Goal: Task Accomplishment & Management: Manage account settings

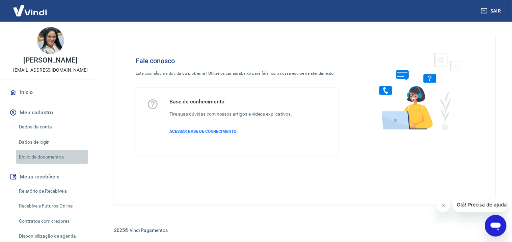
click at [35, 163] on link "Envio de documentos" at bounding box center [54, 157] width 77 height 14
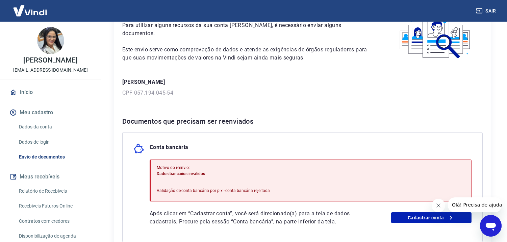
scroll to position [56, 0]
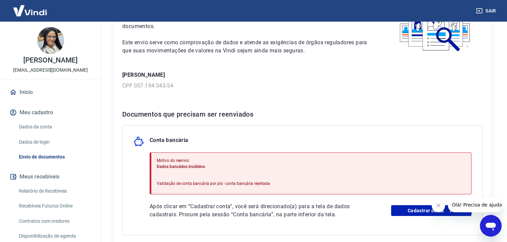
click at [299, 148] on div "Conta bancária Motivo do reenvio: Dados bancários inválidos Validação de conta …" at bounding box center [302, 180] width 360 height 110
click at [407, 208] on link "Cadastrar conta" at bounding box center [431, 210] width 80 height 11
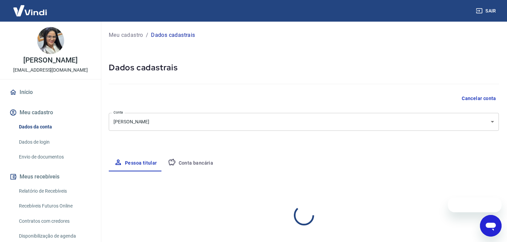
select select "SE"
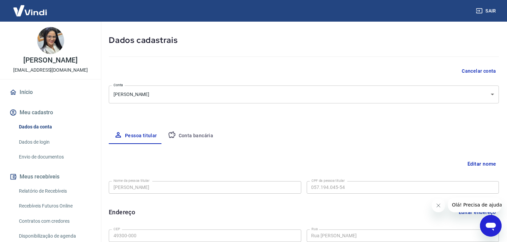
scroll to position [28, 0]
click at [181, 132] on button "Conta bancária" at bounding box center [190, 135] width 56 height 16
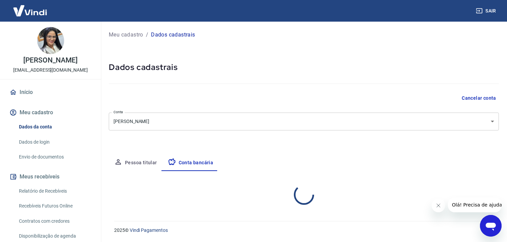
scroll to position [0, 0]
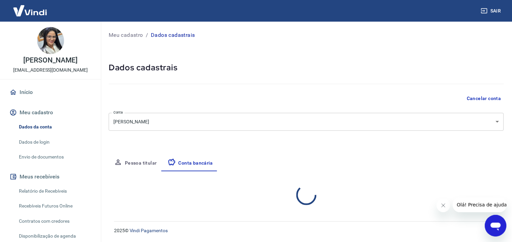
select select "1"
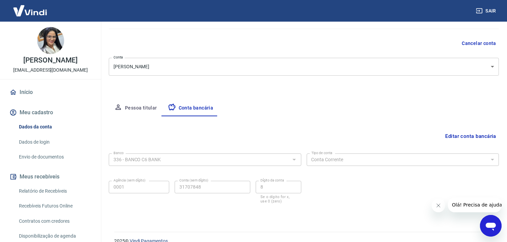
scroll to position [65, 0]
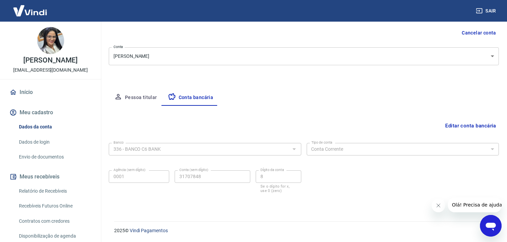
click at [463, 126] on button "Editar conta bancária" at bounding box center [470, 125] width 56 height 13
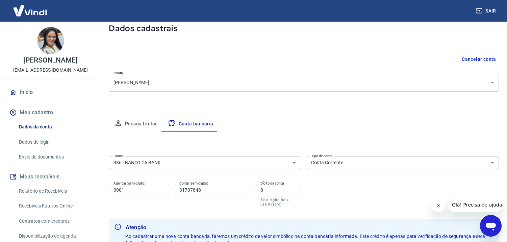
scroll to position [39, 0]
click at [490, 79] on body "Sair Ruenia Valéria nascimento Santos valeria520@icloud.com Início Meu cadastro…" at bounding box center [253, 82] width 507 height 242
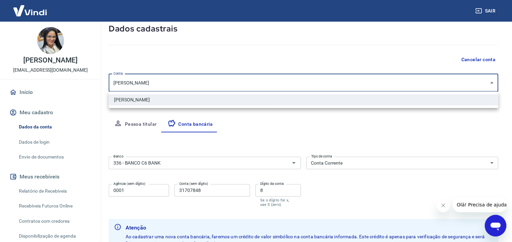
click at [304, 65] on div at bounding box center [256, 121] width 512 height 242
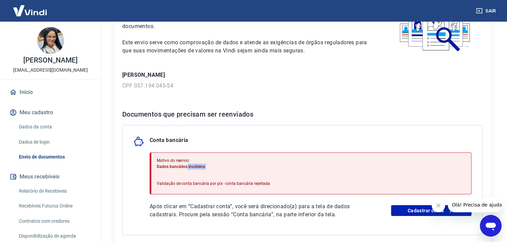
drag, startPoint x: 157, startPoint y: 168, endPoint x: 187, endPoint y: 167, distance: 29.7
click at [187, 167] on div "Motivo do reenvio: Dados bancários inválidos Validação de conta bancária por pi…" at bounding box center [213, 173] width 113 height 37
click at [185, 167] on span "Dados bancários inválidos" at bounding box center [181, 166] width 48 height 5
click at [187, 167] on span "Dados bancários inválidos" at bounding box center [181, 166] width 48 height 5
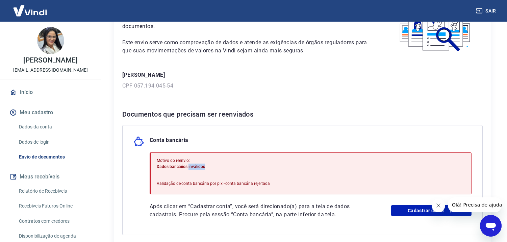
click at [187, 167] on span "Dados bancários inválidos" at bounding box center [181, 166] width 48 height 5
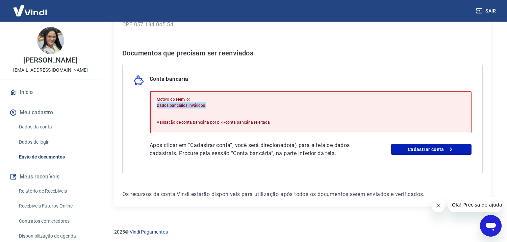
scroll to position [117, 0]
click at [454, 147] on icon at bounding box center [451, 149] width 8 height 8
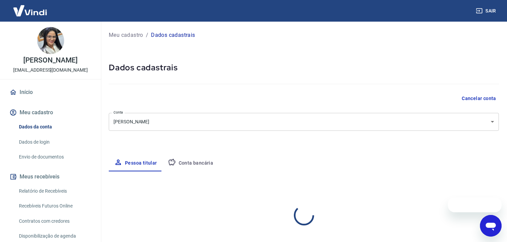
select select "SE"
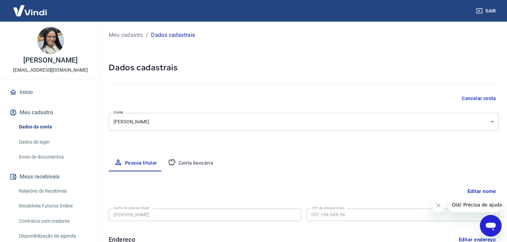
click at [196, 166] on button "Conta bancária" at bounding box center [190, 163] width 56 height 16
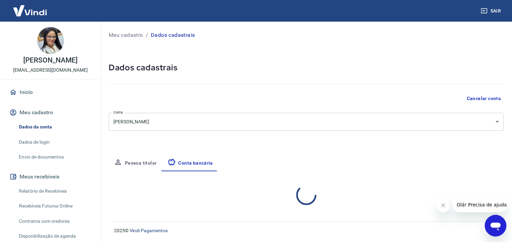
select select "1"
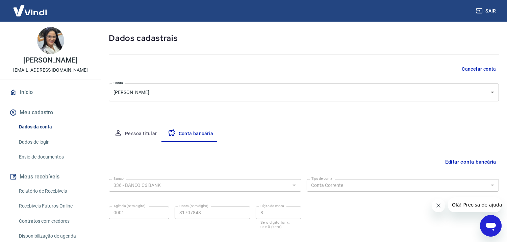
scroll to position [65, 0]
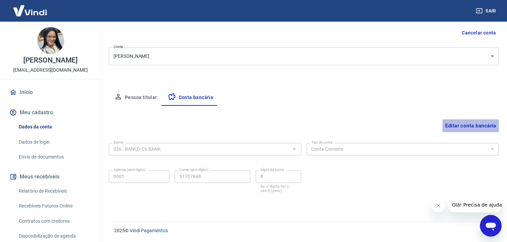
click at [490, 122] on button "Editar conta bancária" at bounding box center [470, 125] width 56 height 13
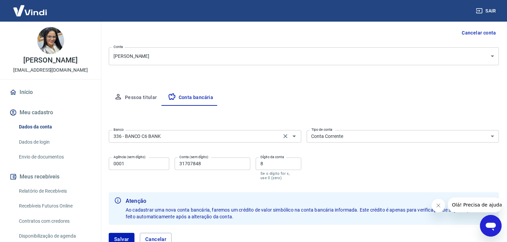
click at [241, 137] on input "336 - BANCO C6 BANK" at bounding box center [195, 136] width 168 height 8
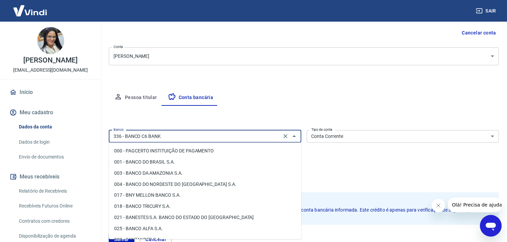
scroll to position [569, 0]
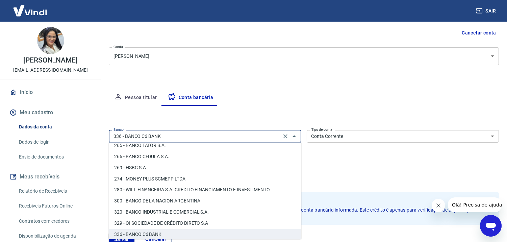
click at [300, 135] on div "336 - BANCO C6 BANK Banco" at bounding box center [205, 136] width 192 height 12
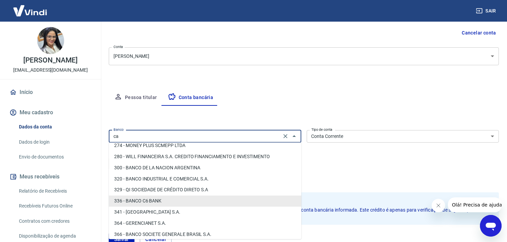
scroll to position [0, 0]
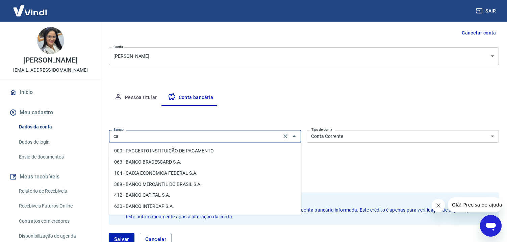
type input "c"
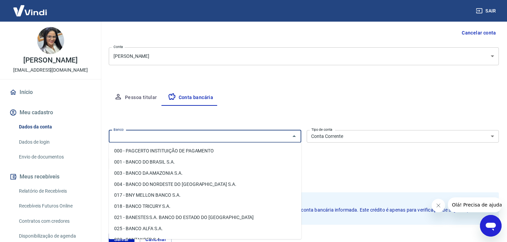
click at [317, 110] on div "Editar conta bancária Banco Banco Tipo de conta Conta Corrente Conta Poupança T…" at bounding box center [304, 180] width 390 height 148
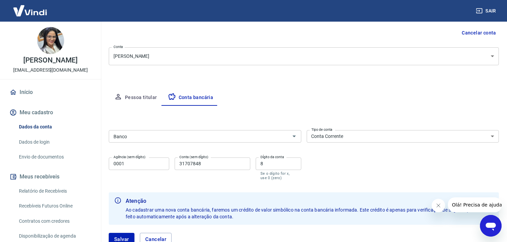
click at [190, 140] on div "Banco" at bounding box center [205, 136] width 192 height 12
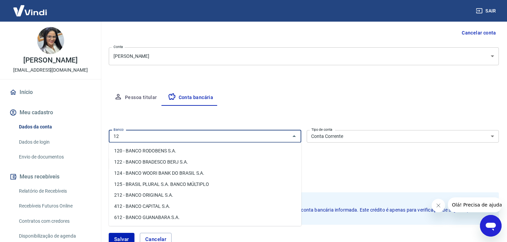
type input "1"
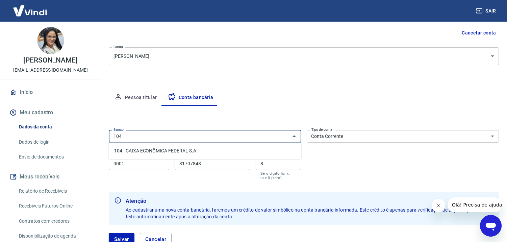
click at [175, 146] on li "104 - CAIXA ECONÔMICA FEDERAL S.A." at bounding box center [205, 150] width 192 height 11
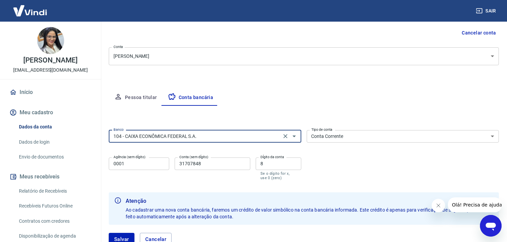
type input "104 - CAIXA ECONÔMICA FEDERAL S.A."
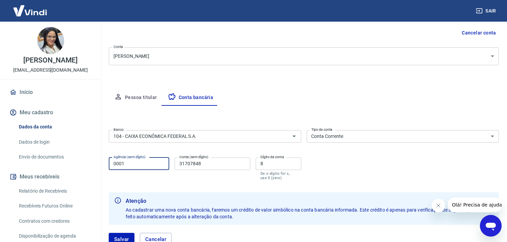
click at [148, 162] on input "0001" at bounding box center [139, 163] width 60 height 12
type input "0739"
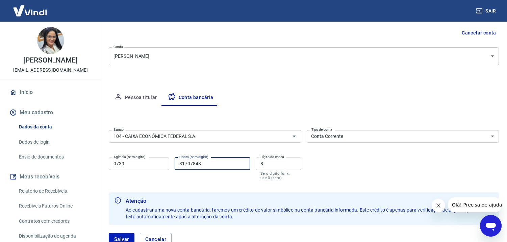
click at [210, 161] on input "31707848" at bounding box center [213, 163] width 76 height 12
type input "3"
click at [194, 162] on input "579108865" at bounding box center [213, 163] width 76 height 12
type input "5791080865"
drag, startPoint x: 215, startPoint y: 163, endPoint x: 180, endPoint y: 161, distance: 35.2
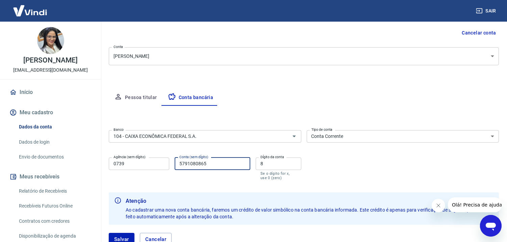
click at [175, 163] on input "5791080865" at bounding box center [213, 163] width 76 height 12
type input "579180865"
click at [273, 164] on input "8" at bounding box center [278, 163] width 45 height 12
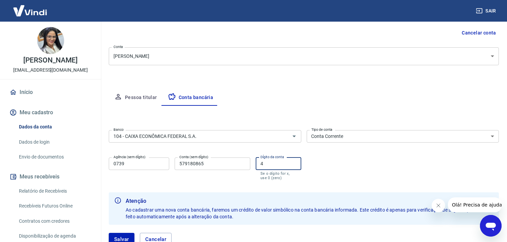
type input "4"
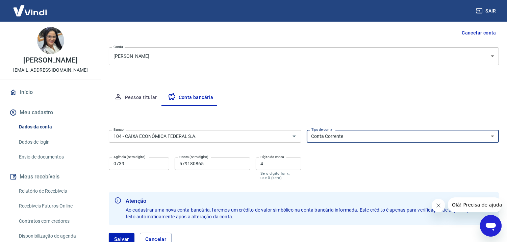
click at [343, 131] on select "Conta Corrente Conta Poupança" at bounding box center [402, 136] width 192 height 12
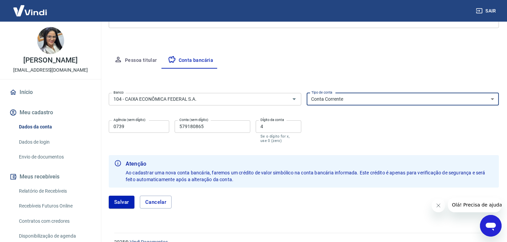
scroll to position [103, 0]
click at [119, 204] on button "Salvar" at bounding box center [122, 201] width 26 height 13
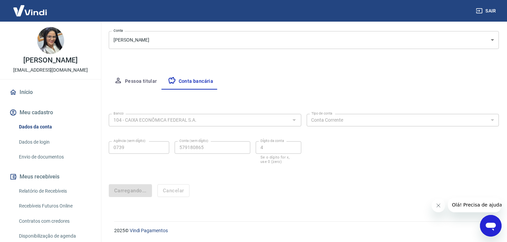
scroll to position [0, 0]
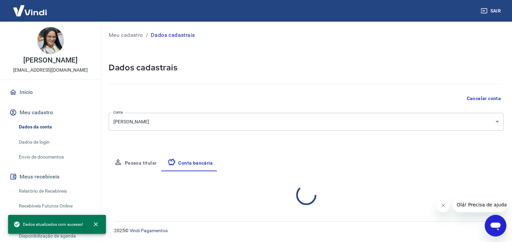
select select "1"
